Goal: Ask a question: Seek information or help from site administrators or community

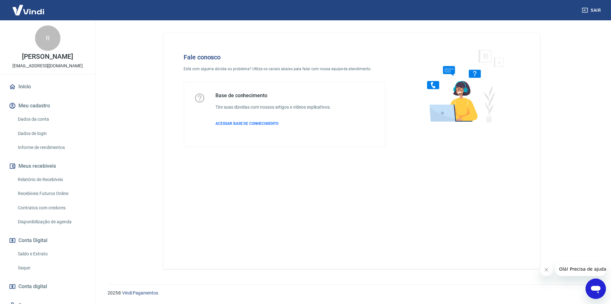
click at [594, 283] on div "Abrir janela de mensagens" at bounding box center [595, 289] width 19 height 19
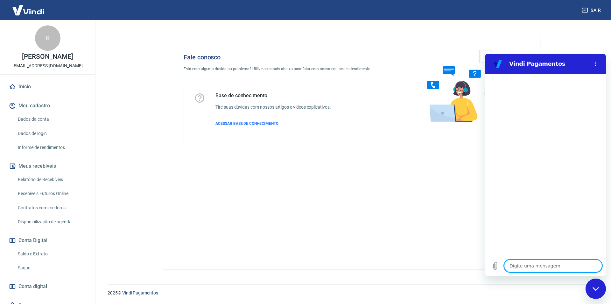
type textarea "o"
type textarea "x"
type textarea "oi"
type textarea "x"
type textarea "oi"
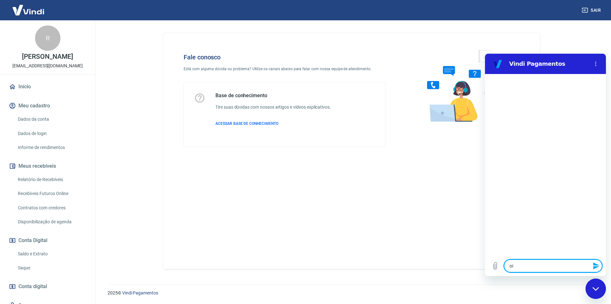
type textarea "x"
type textarea "oi ,"
type textarea "x"
type textarea "oi ,"
type textarea "x"
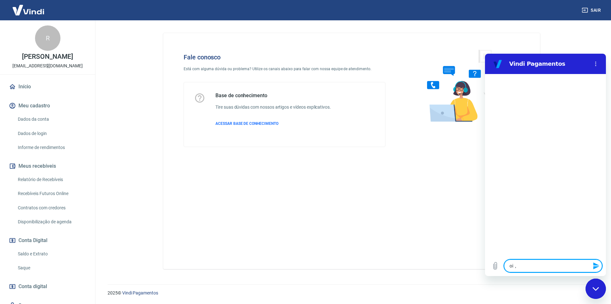
type textarea "oi , p"
type textarea "x"
type textarea "oi , pr"
type textarea "x"
type textarea "oi , pre"
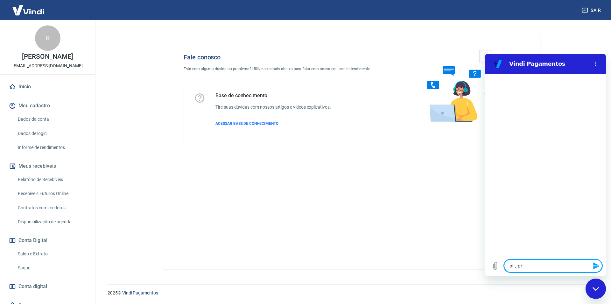
type textarea "x"
type textarea "oi , prec"
type textarea "x"
type textarea "oi , preci"
type textarea "x"
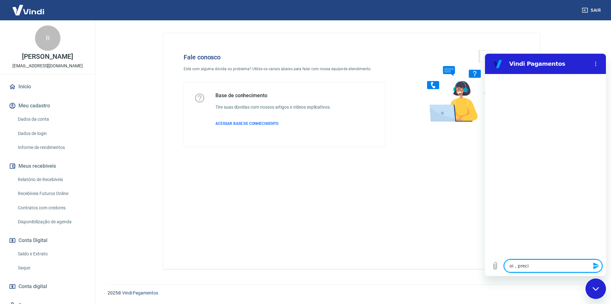
type textarea "oi , precis"
type textarea "x"
type textarea "oi , preciso"
type textarea "x"
type textarea "oi , preciso"
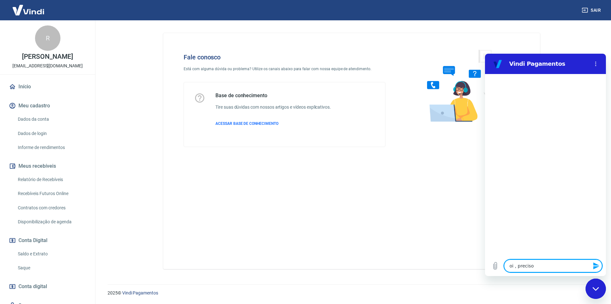
type textarea "x"
type textarea "oi , preciso d"
type textarea "x"
type textarea "oi , preciso de"
type textarea "x"
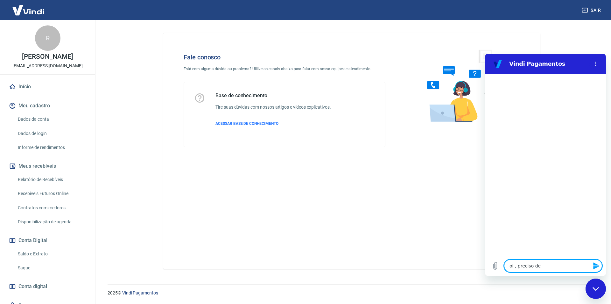
type textarea "oi , preciso de"
type textarea "x"
type textarea "oi , preciso de a"
type textarea "x"
type textarea "oi , preciso de aj"
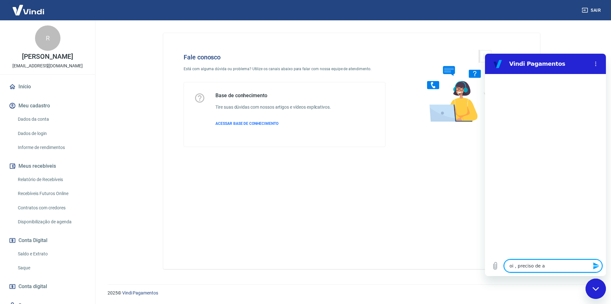
type textarea "x"
type textarea "oi , preciso de aju"
type textarea "x"
type textarea "oi , preciso de ajud"
type textarea "x"
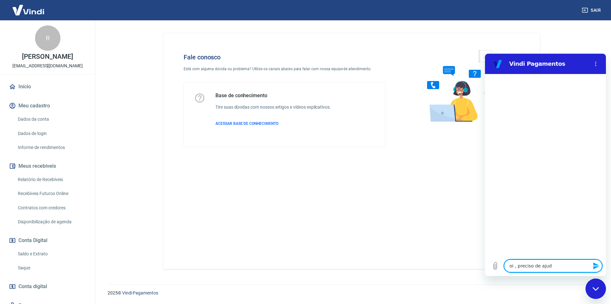
type textarea "oi , preciso de ajuda"
type textarea "x"
type textarea "oi , preciso de ajuda"
type textarea "x"
type textarea "oi , preciso de ajuda c"
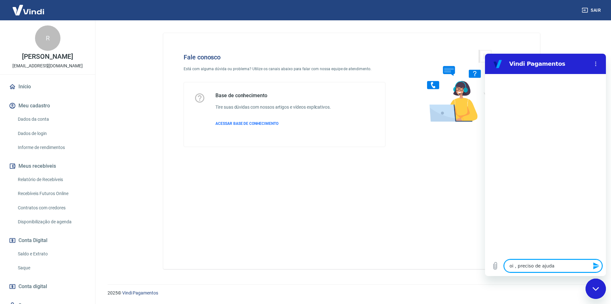
type textarea "x"
type textarea "oi , preciso de ajuda co"
type textarea "x"
type textarea "oi , preciso de ajuda com"
type textarea "x"
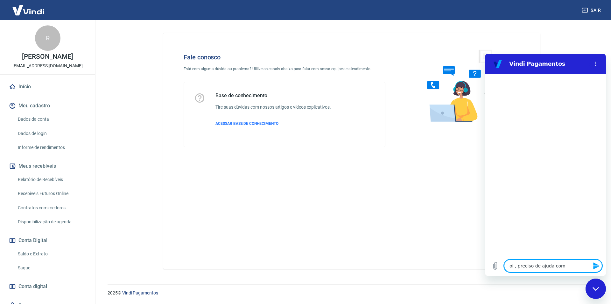
type textarea "oi , preciso de ajuda com"
type textarea "x"
type textarea "oi , preciso de ajuda com o"
type textarea "x"
type textarea "oi , preciso de ajuda com o"
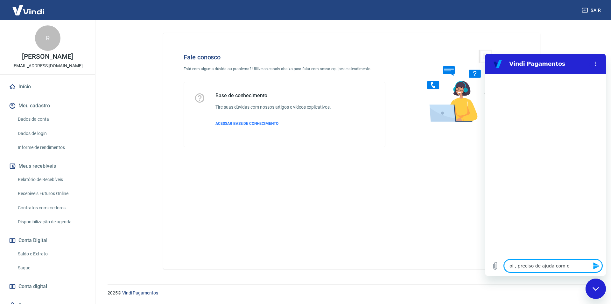
type textarea "x"
type textarea "oi , preciso de ajuda com o c"
type textarea "x"
type textarea "oi , preciso de ajuda com o ca"
type textarea "x"
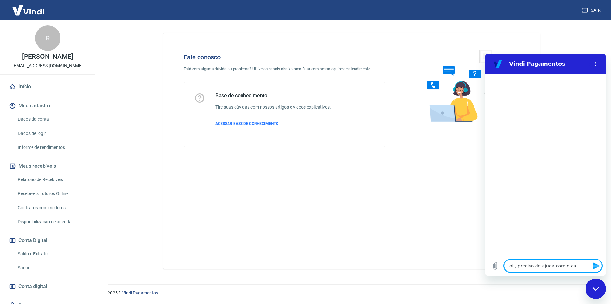
type textarea "oi , preciso de ajuda com o can"
type textarea "x"
type textarea "oi , preciso de ajuda com o canc"
type textarea "x"
type textarea "oi , preciso de ajuda com o cance"
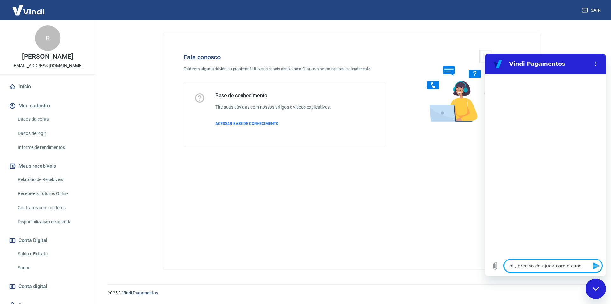
type textarea "x"
type textarea "oi , preciso de ajuda com o cancel"
type textarea "x"
type textarea "oi , preciso de ajuda com o cancela"
type textarea "x"
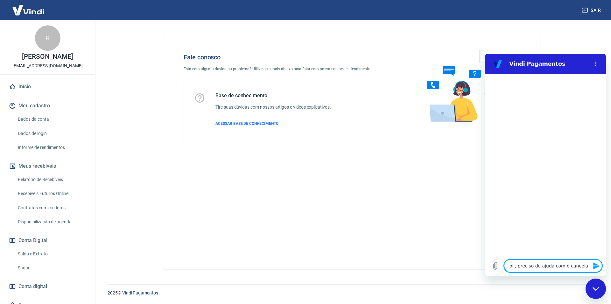
type textarea "oi , preciso de ajuda com o cancelam"
type textarea "x"
type textarea "oi , preciso de ajuda com o cancelame"
type textarea "x"
type textarea "oi , preciso de ajuda com o cancelamen"
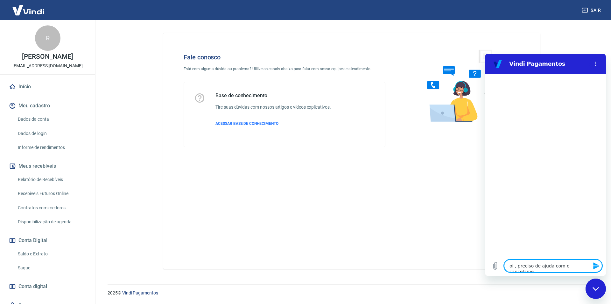
type textarea "x"
type textarea "oi , preciso de ajuda com o cancelament"
type textarea "x"
type textarea "oi , preciso de ajuda com o cancelamento"
type textarea "x"
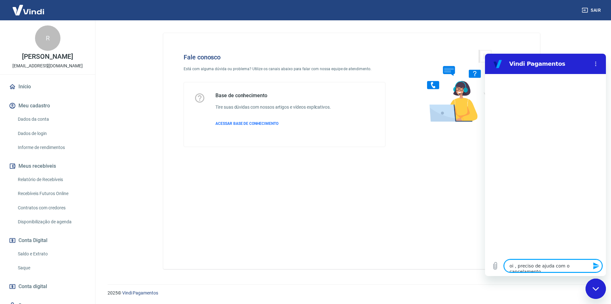
type textarea "oi , preciso de ajuda com o cancelamento"
type textarea "x"
type textarea "oi , preciso de ajuda com o cancelamento d"
type textarea "x"
type textarea "oi , preciso de ajuda com o cancelamento de"
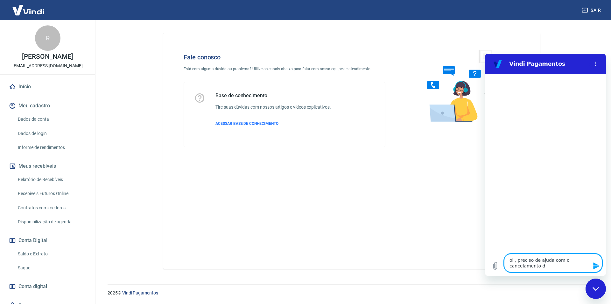
type textarea "x"
type textarea "oi , preciso de ajuda com o cancelamento de"
type textarea "x"
type textarea "oi , preciso de ajuda com o cancelamento de u"
type textarea "x"
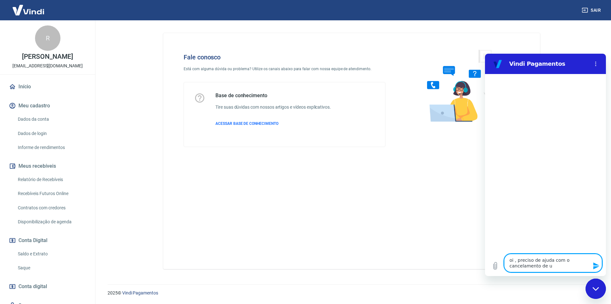
type textarea "oi , preciso de ajuda com o cancelamento de um"
type textarea "x"
type textarea "oi , preciso de ajuda com o cancelamento de um"
type textarea "x"
type textarea "oi , preciso de ajuda com o cancelamento de um p"
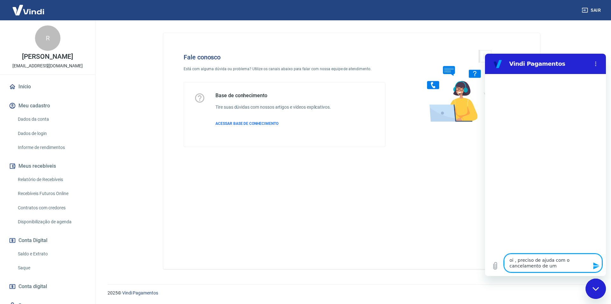
type textarea "x"
type textarea "oi , preciso de ajuda com o cancelamento de um pe"
type textarea "x"
type textarea "oi , preciso de ajuda com o cancelamento de um ped"
type textarea "x"
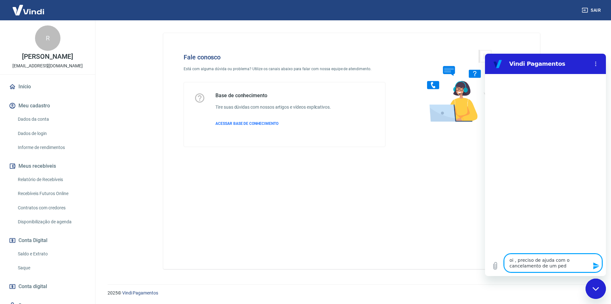
type textarea "oi , preciso de ajuda com o cancelamento de um pedi"
type textarea "x"
type textarea "oi , preciso de ajuda com o cancelamento de um pedid"
type textarea "x"
type textarea "oi , preciso de ajuda com o cancelamento de um pedido"
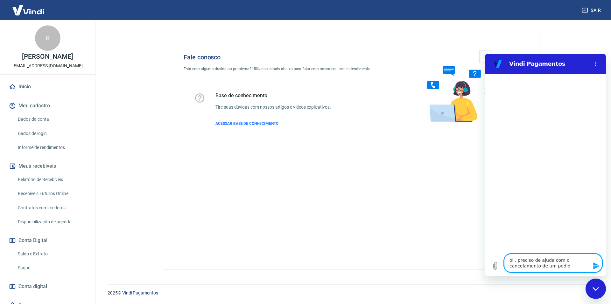
type textarea "x"
type textarea "oi , preciso de ajuda com o cancelamento de um pedido"
type textarea "x"
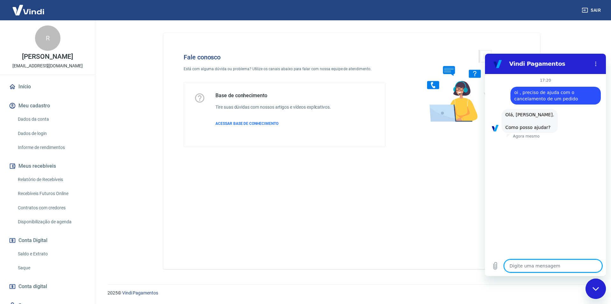
scroll to position [16, 0]
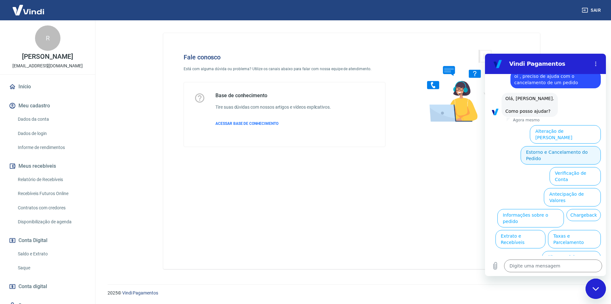
click at [534, 148] on button "Estorno e Cancelamento do Pedido" at bounding box center [560, 155] width 80 height 18
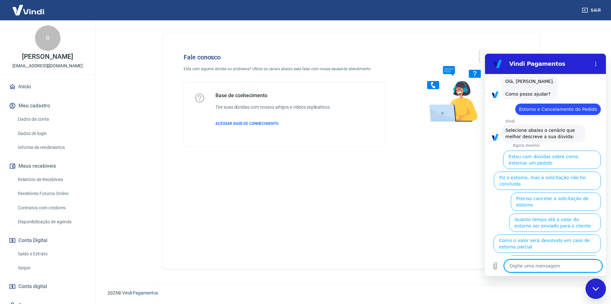
scroll to position [34, 0]
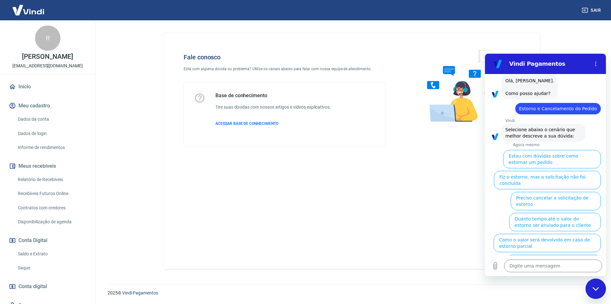
click at [536, 255] on button "Fiz o estorno, mas a taxa não foi devolvida" at bounding box center [553, 264] width 94 height 18
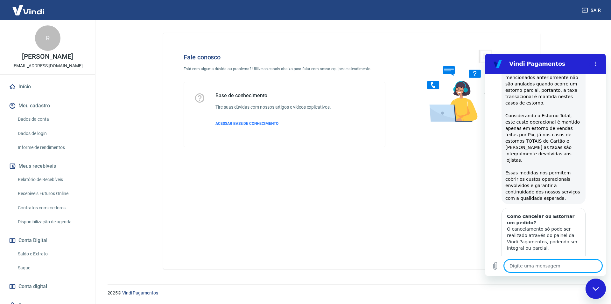
type textarea "x"
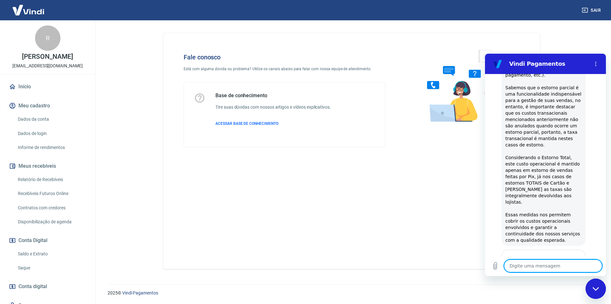
scroll to position [203, 0]
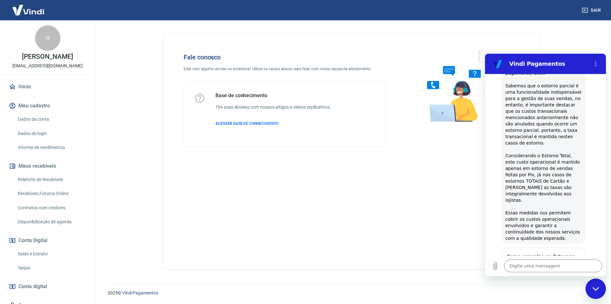
click at [578, 37] on main "Fale conosco Está com alguma dúvida ou problema? Utilize os canais abaixo para …" at bounding box center [351, 162] width 518 height 284
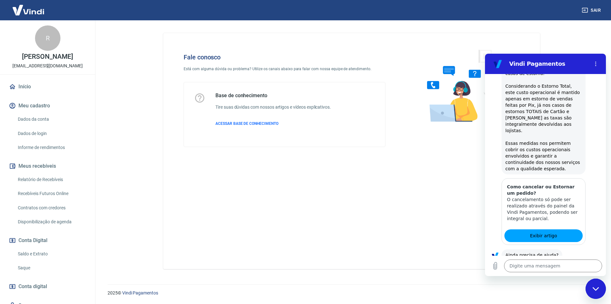
scroll to position [281, 0]
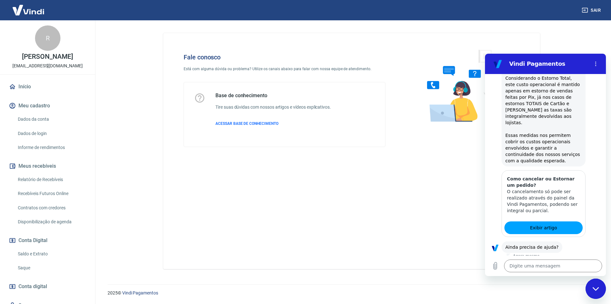
click at [453, 226] on div "Fale conosco Está com alguma dúvida ou problema? Utilize os canais abaixo para …" at bounding box center [351, 151] width 377 height 236
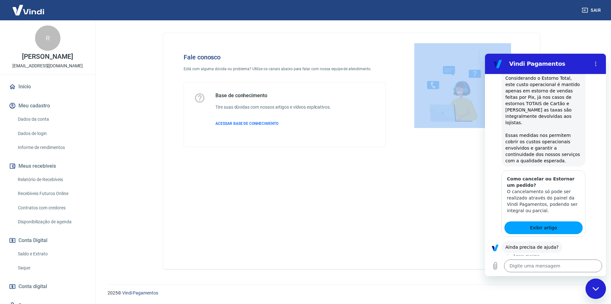
click at [453, 226] on div "Fale conosco Está com alguma dúvida ou problema? Utilize os canais abaixo para …" at bounding box center [351, 151] width 377 height 236
